Goal: Information Seeking & Learning: Learn about a topic

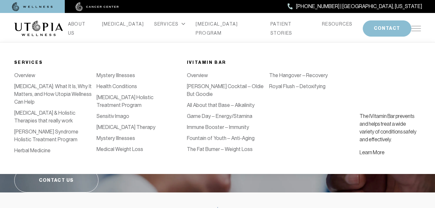
click at [156, 28] on div "SERVICES" at bounding box center [169, 23] width 31 height 9
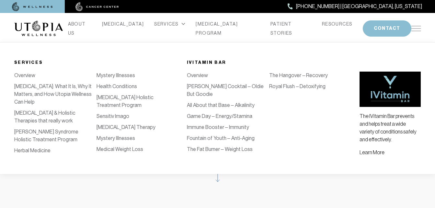
scroll to position [42, 0]
click at [172, 162] on div "Services Overview [MEDICAL_DATA]: What It Is, Why It Matters, and How Utopia We…" at bounding box center [217, 108] width 435 height 132
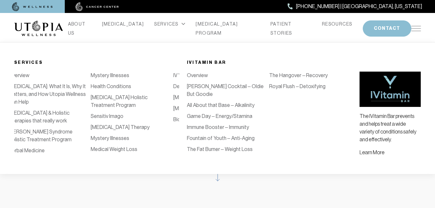
scroll to position [0, 0]
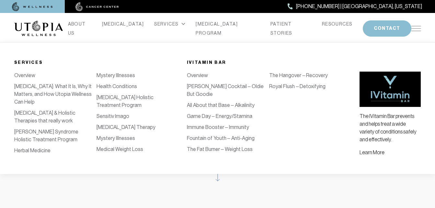
click at [157, 27] on div "SERVICES" at bounding box center [169, 23] width 31 height 9
click at [154, 29] on div "SERVICES" at bounding box center [169, 23] width 31 height 9
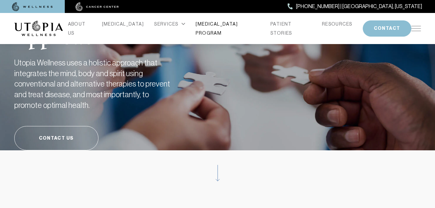
click at [211, 26] on link "[MEDICAL_DATA] PROGRAM" at bounding box center [228, 28] width 64 height 18
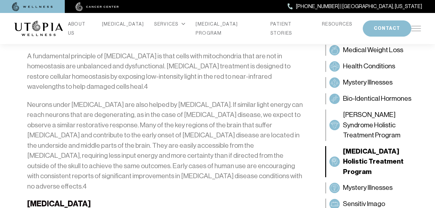
scroll to position [1565, 0]
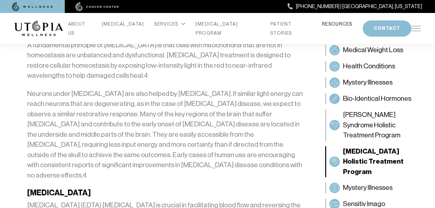
click at [322, 27] on link "RESOURCES" at bounding box center [337, 23] width 30 height 9
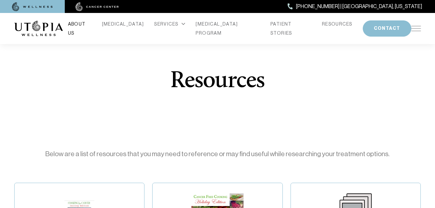
click at [92, 25] on link "ABOUT US" at bounding box center [80, 28] width 24 height 18
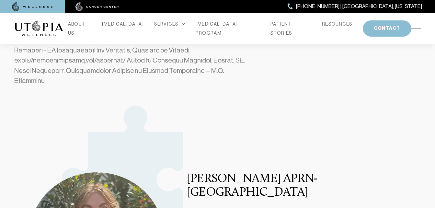
scroll to position [357, 0]
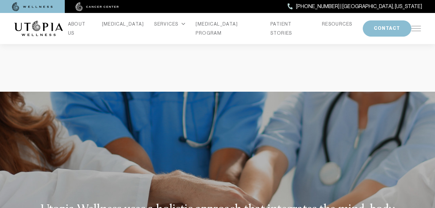
scroll to position [697, 0]
